Goal: Transaction & Acquisition: Purchase product/service

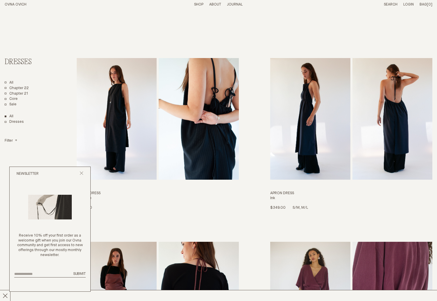
click at [306, 120] on img "Apron Dress" at bounding box center [310, 119] width 80 height 122
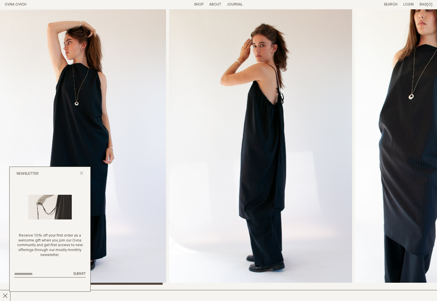
click at [98, 134] on img "2 / 8" at bounding box center [74, 147] width 183 height 276
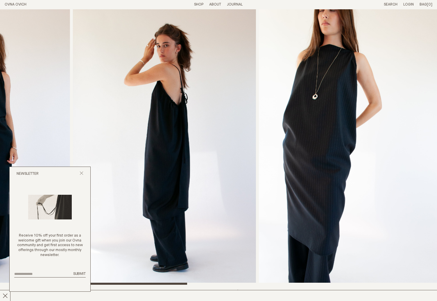
click at [418, 108] on img "4 / 8" at bounding box center [350, 147] width 183 height 276
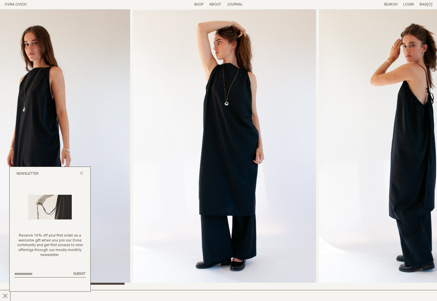
click at [401, 108] on img "3 / 8" at bounding box center [410, 147] width 183 height 276
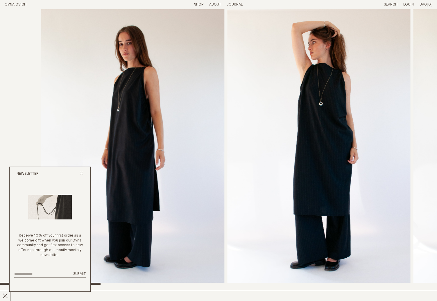
click at [336, 103] on img "2 / 8" at bounding box center [318, 147] width 183 height 276
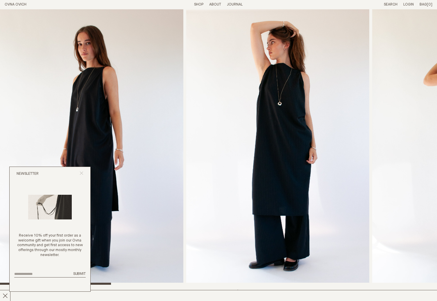
click at [83, 173] on icon "Close popup" at bounding box center [82, 173] width 4 height 4
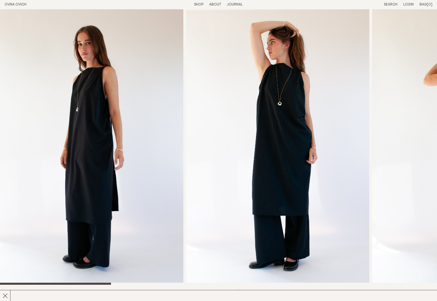
scroll to position [131, 0]
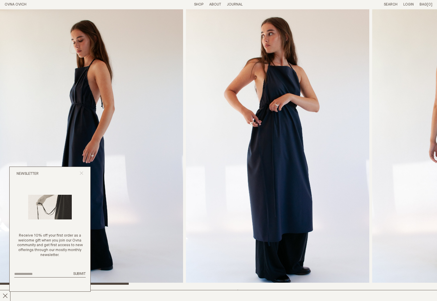
click at [82, 174] on icon "Close popup" at bounding box center [82, 173] width 4 height 4
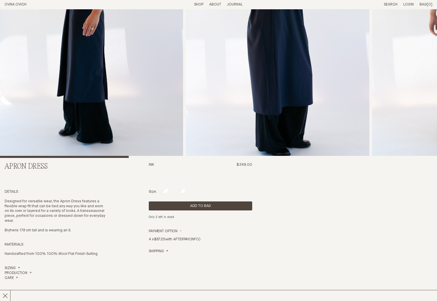
scroll to position [157, 0]
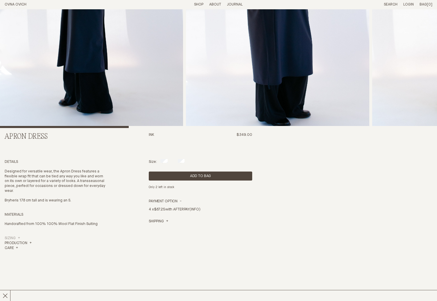
click at [17, 238] on link "Sizing" at bounding box center [12, 238] width 15 height 5
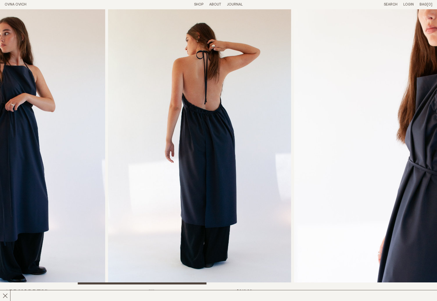
click at [157, 170] on img "3 / 8" at bounding box center [199, 147] width 183 height 276
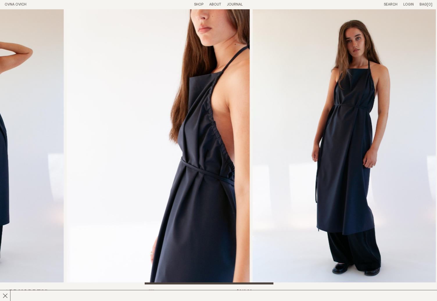
click at [157, 164] on img "4 / 8" at bounding box center [158, 147] width 183 height 276
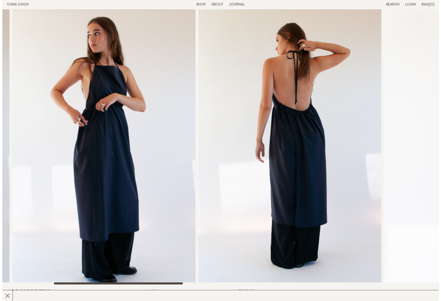
scroll to position [127, 0]
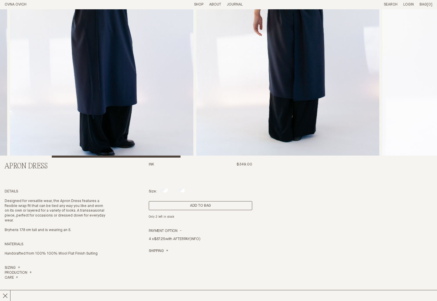
click at [198, 205] on button "Add to Bag" at bounding box center [200, 205] width 103 height 9
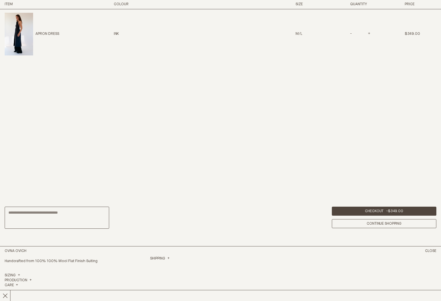
scroll to position [374, 0]
click at [53, 35] on p "Apron Dress" at bounding box center [47, 34] width 24 height 5
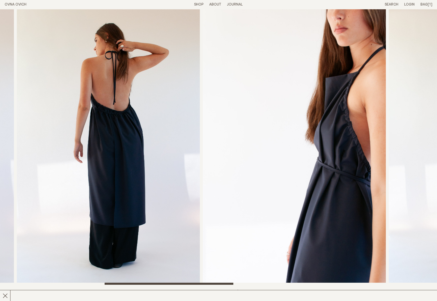
click at [62, 141] on img "3 / 8" at bounding box center [108, 147] width 183 height 276
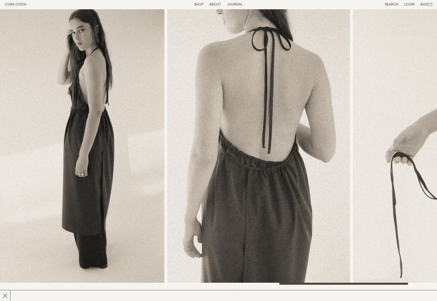
click at [92, 136] on img "6 / 8" at bounding box center [72, 147] width 183 height 276
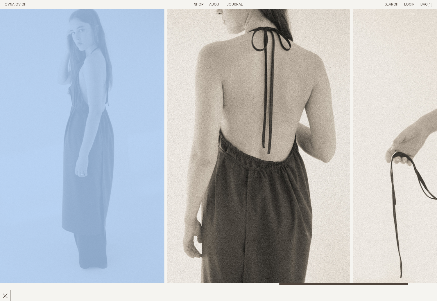
drag, startPoint x: 345, startPoint y: 136, endPoint x: 119, endPoint y: 135, distance: 225.8
click at [119, 135] on div at bounding box center [218, 147] width 437 height 276
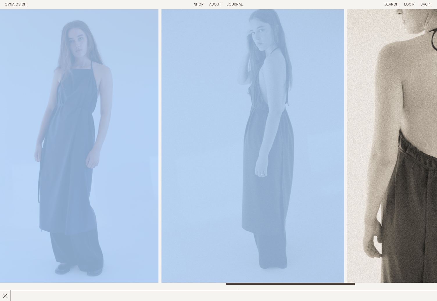
click at [257, 149] on img "6 / 8" at bounding box center [252, 147] width 183 height 276
click at [115, 157] on img "5 / 8" at bounding box center [66, 147] width 183 height 276
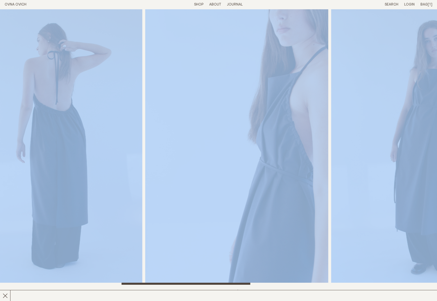
click at [257, 150] on img "4 / 8" at bounding box center [236, 147] width 183 height 276
click at [379, 289] on div "Apron Dress Ink $349.00 Details Designed for versatile wear, the Apron Dress fe…" at bounding box center [219, 294] width 428 height 570
